Goal: Information Seeking & Learning: Learn about a topic

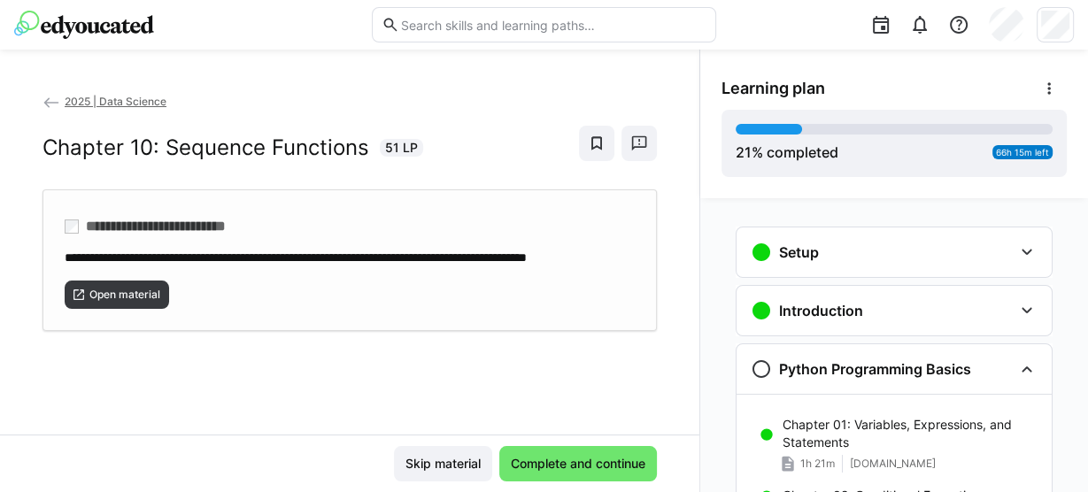
scroll to position [683, 0]
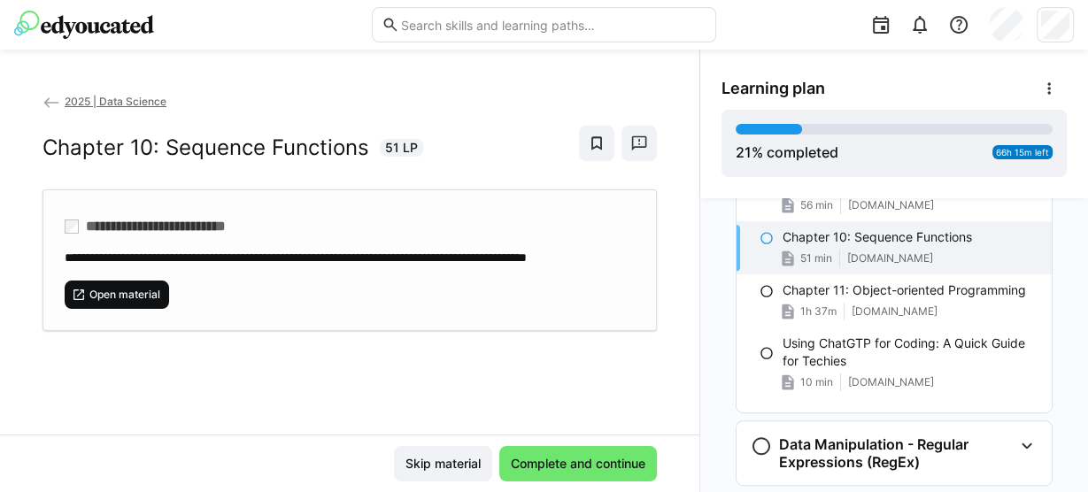
click at [130, 302] on span "Open material" at bounding box center [125, 295] width 74 height 14
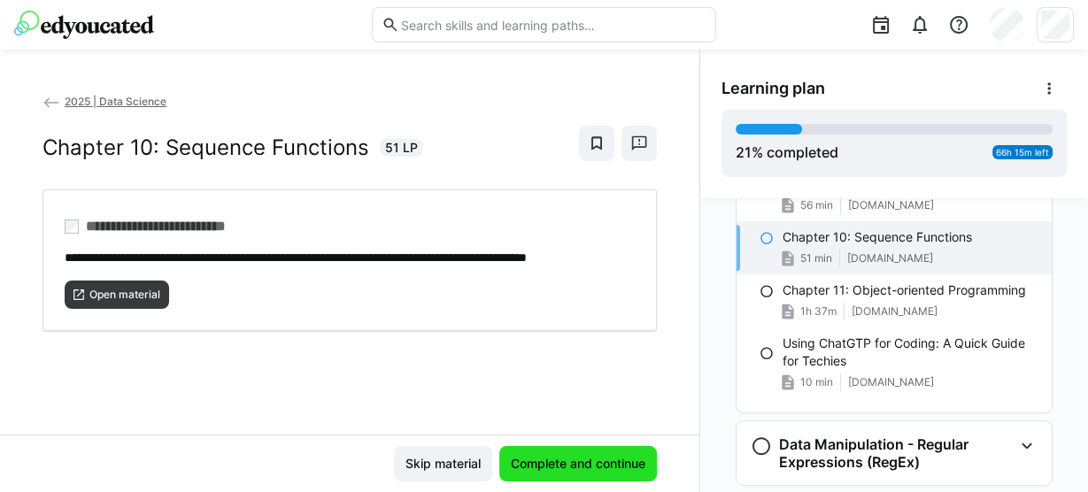
click at [552, 463] on span "Complete and continue" at bounding box center [578, 464] width 140 height 18
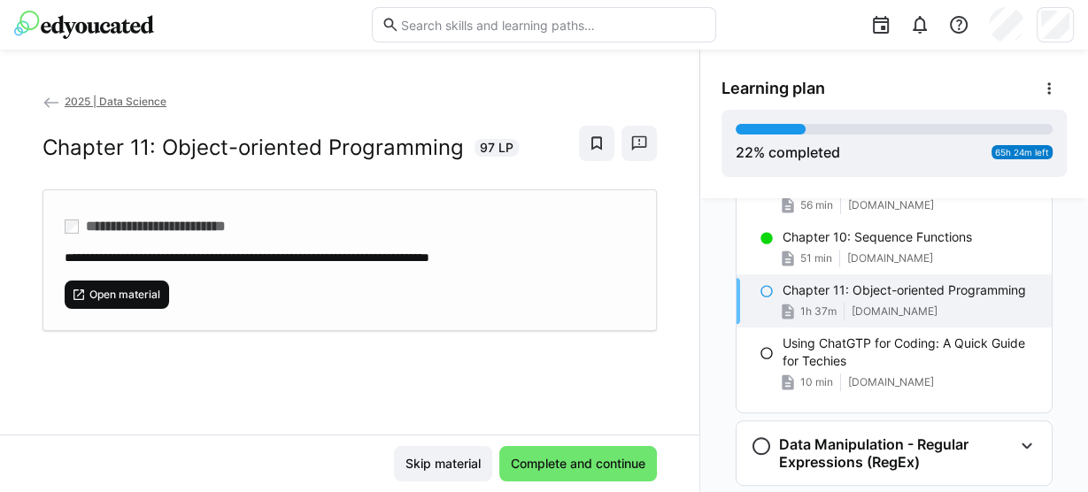
click at [135, 297] on span "Open material" at bounding box center [125, 295] width 74 height 14
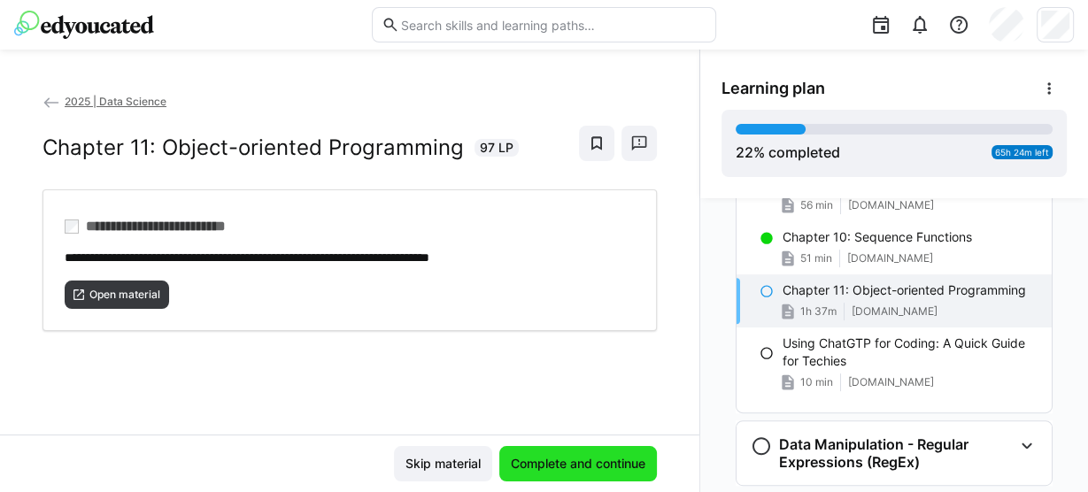
click at [512, 476] on span "Complete and continue" at bounding box center [578, 463] width 158 height 35
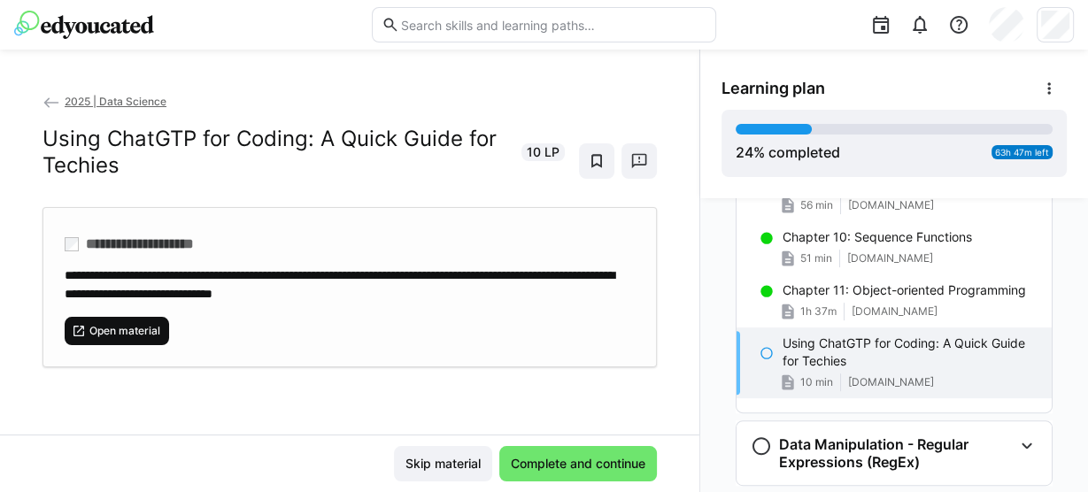
click at [158, 317] on span "Open material" at bounding box center [117, 331] width 104 height 28
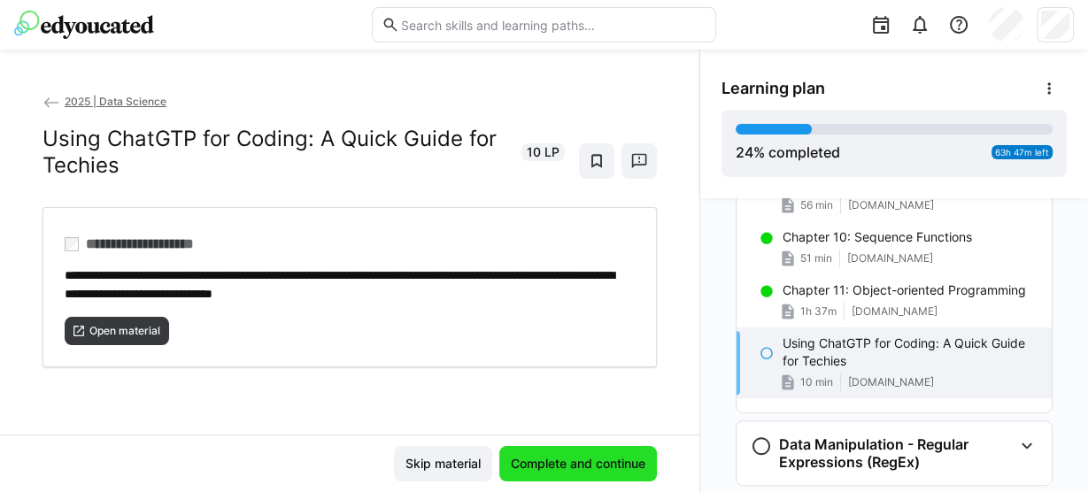
click at [563, 470] on span "Complete and continue" at bounding box center [578, 464] width 140 height 18
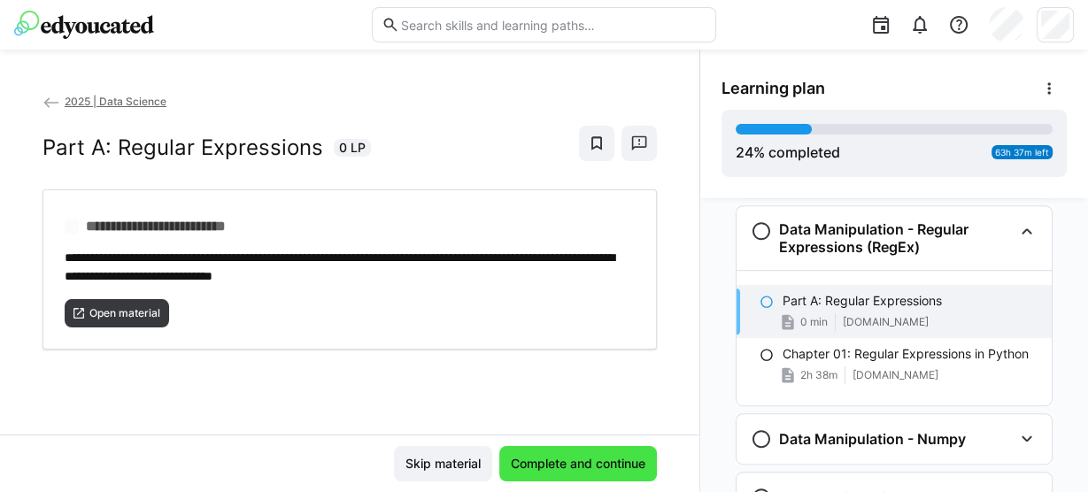
scroll to position [903, 0]
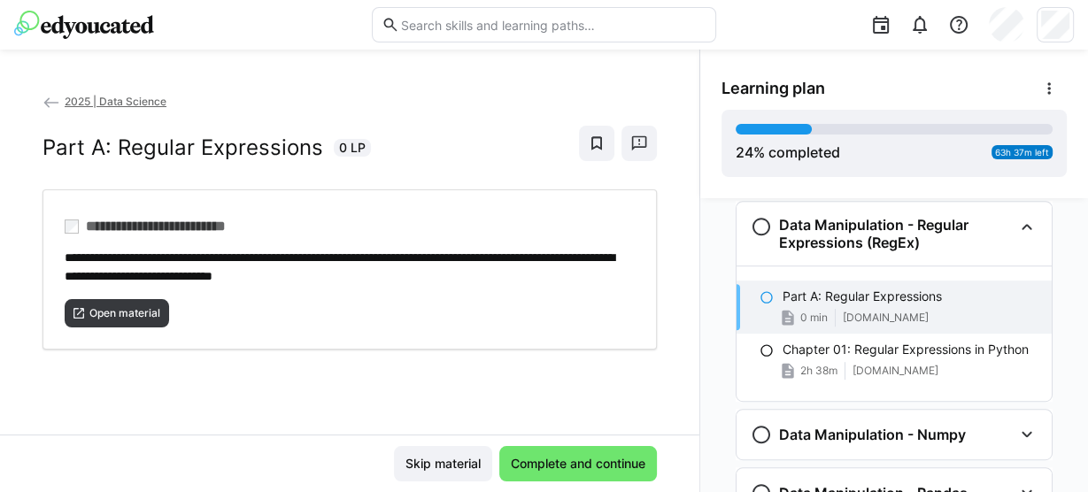
click at [830, 309] on div "0 min [DOMAIN_NAME]" at bounding box center [909, 318] width 255 height 18
click at [109, 308] on span "Open material" at bounding box center [125, 313] width 74 height 14
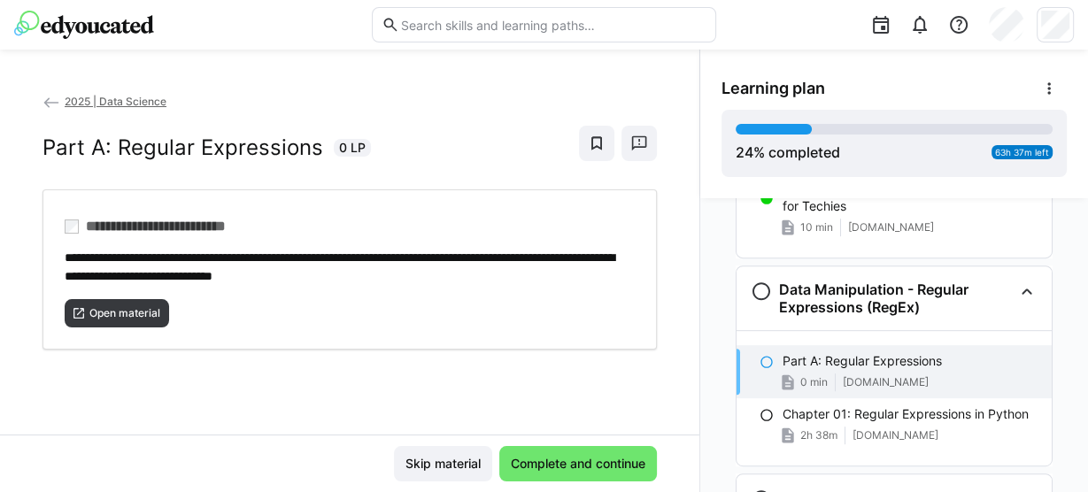
scroll to position [832, 0]
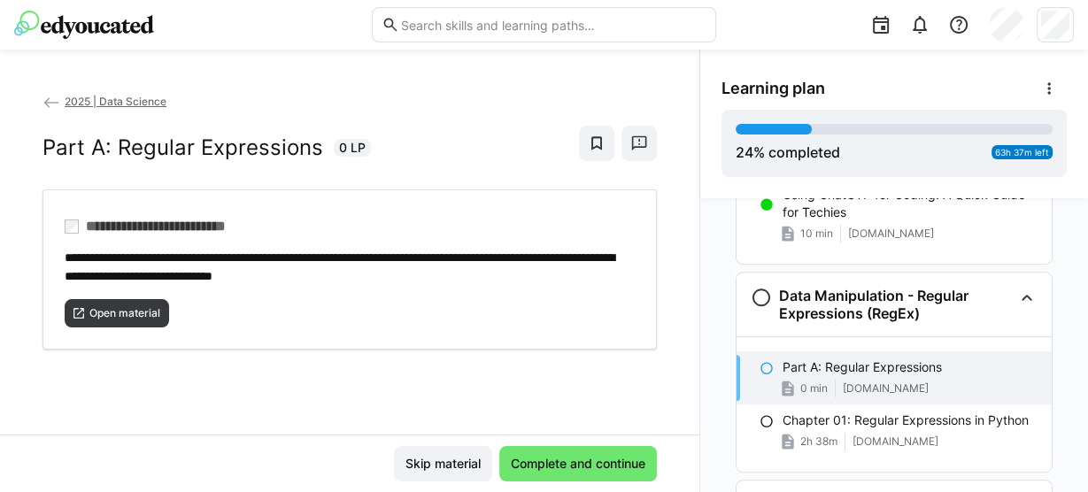
click at [876, 373] on div "Part A: Regular Expressions 0 min [DOMAIN_NAME]" at bounding box center [893, 377] width 315 height 53
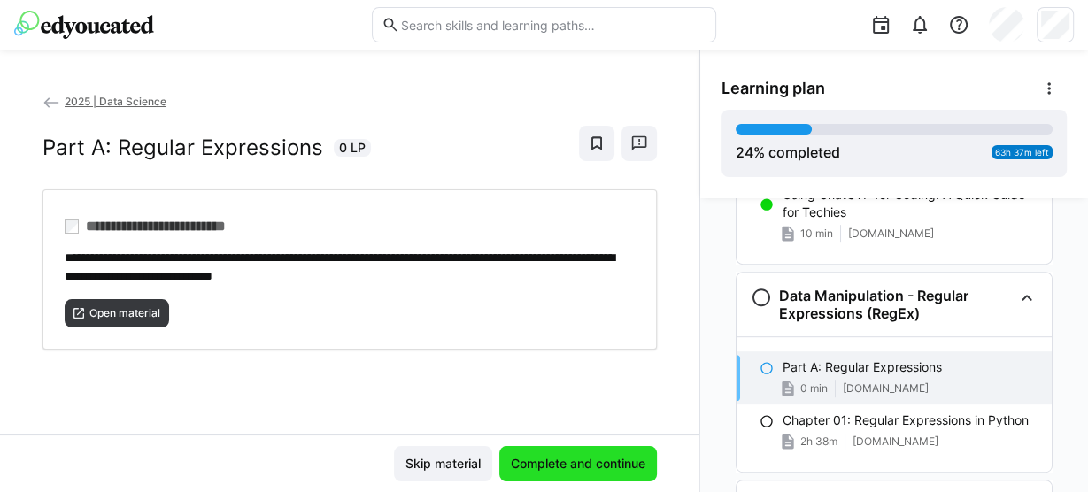
click at [546, 454] on span "Complete and continue" at bounding box center [578, 463] width 158 height 35
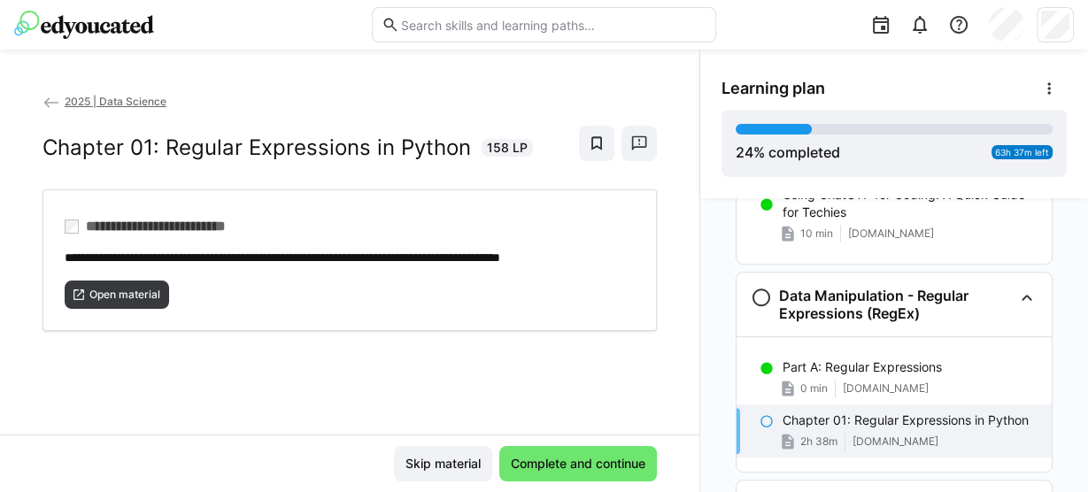
click at [905, 425] on p "Chapter 01: Regular Expressions in Python" at bounding box center [905, 421] width 246 height 18
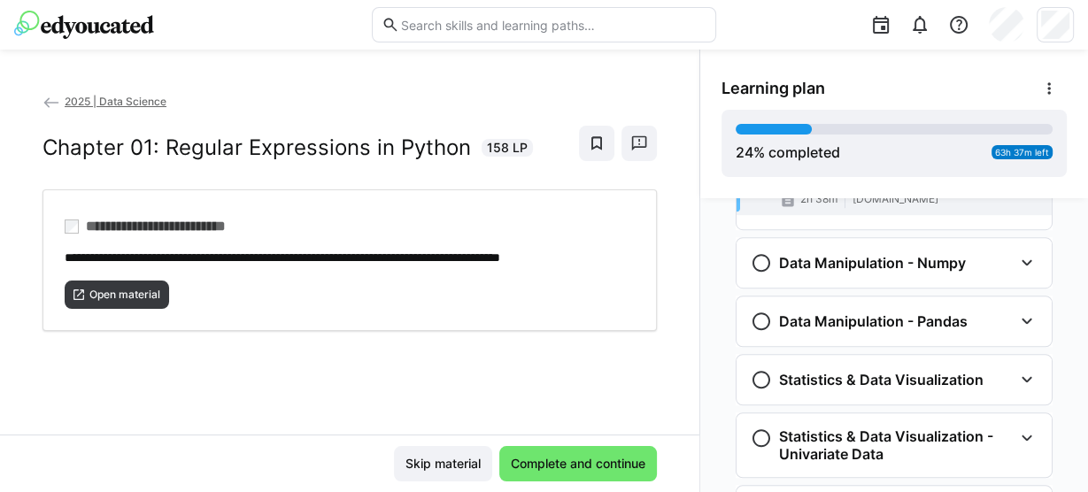
scroll to position [1081, 0]
